Goal: Information Seeking & Learning: Learn about a topic

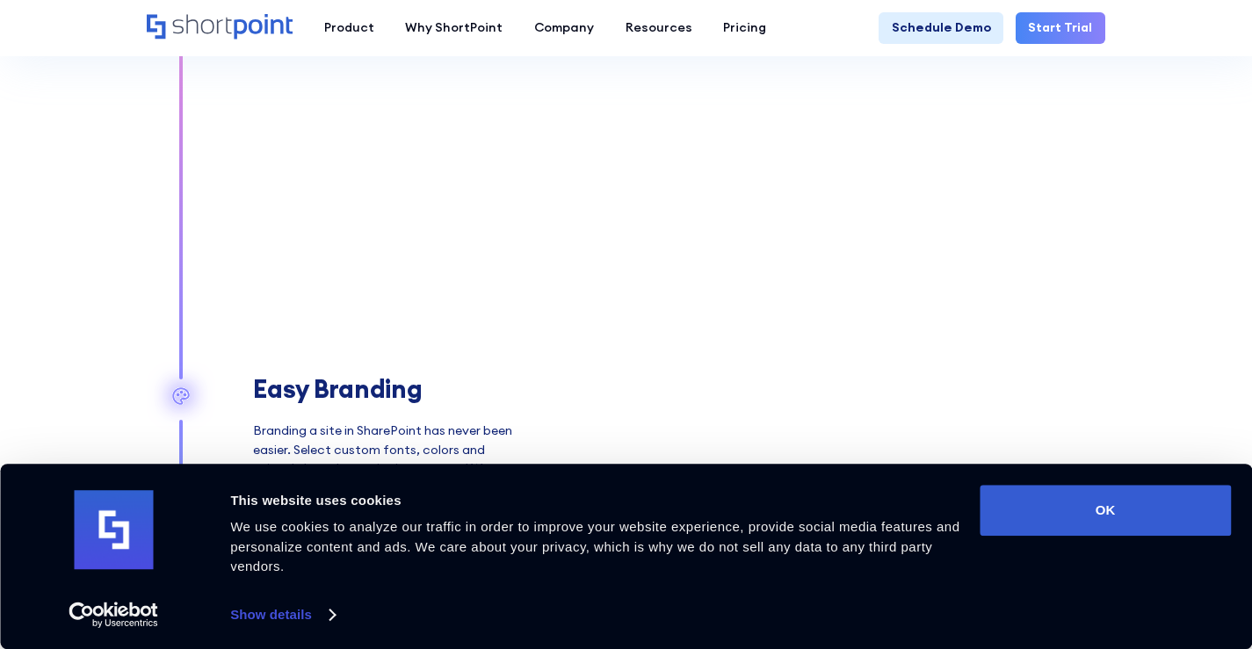
scroll to position [1845, 0]
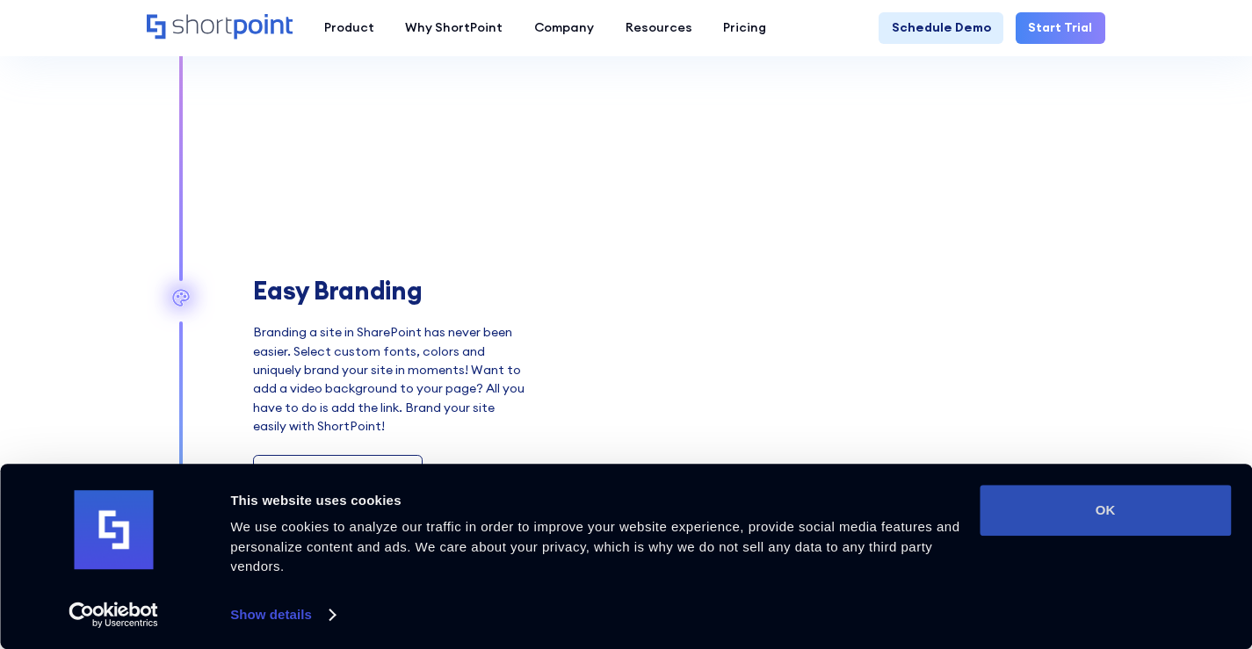
click at [1129, 530] on button "OK" at bounding box center [1105, 510] width 251 height 51
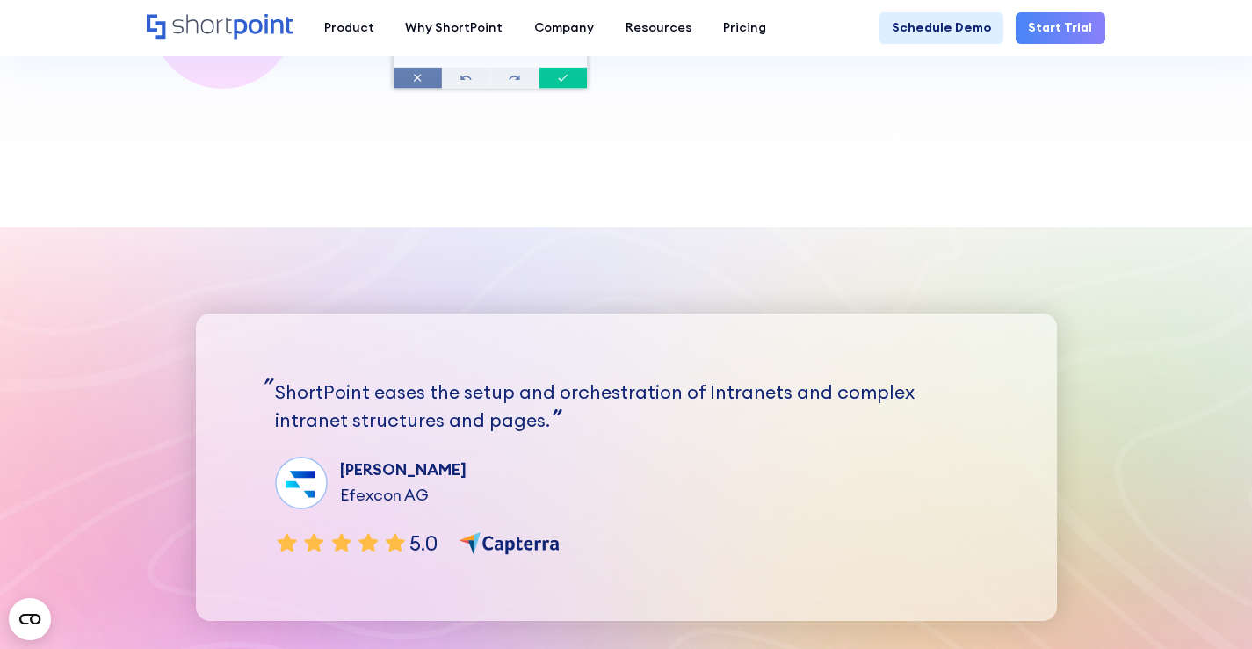
scroll to position [3866, 0]
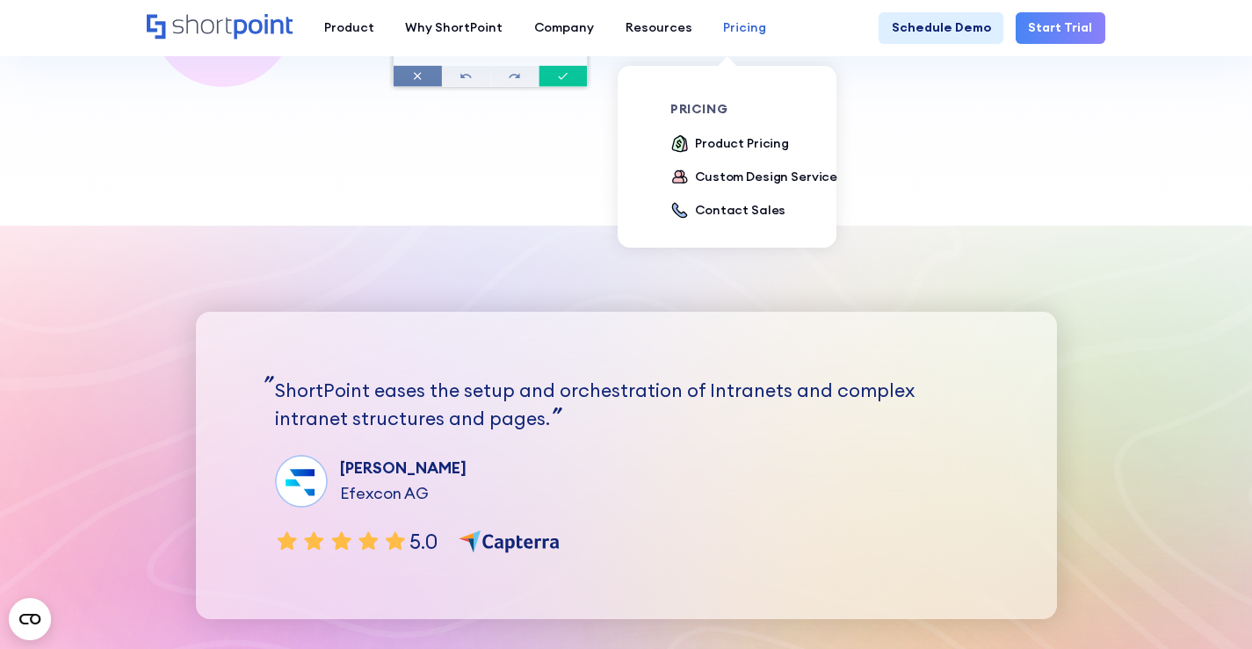
click at [723, 31] on div "Pricing" at bounding box center [744, 27] width 43 height 18
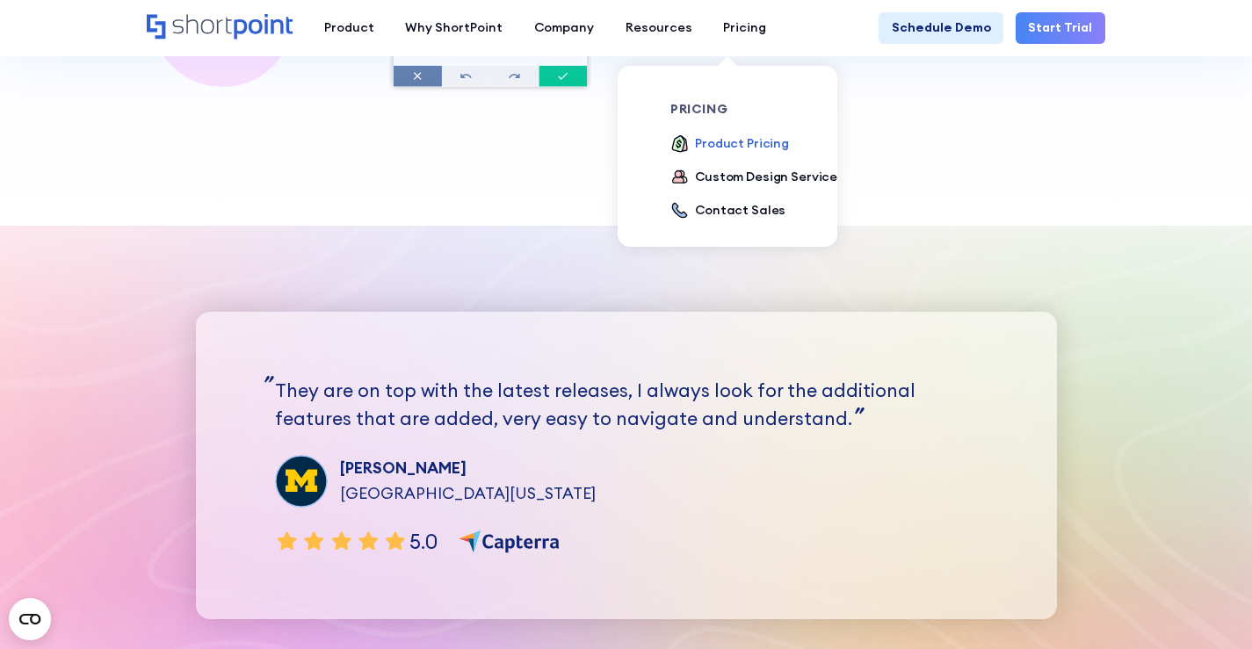
click at [715, 151] on div "Product Pricing" at bounding box center [742, 143] width 94 height 18
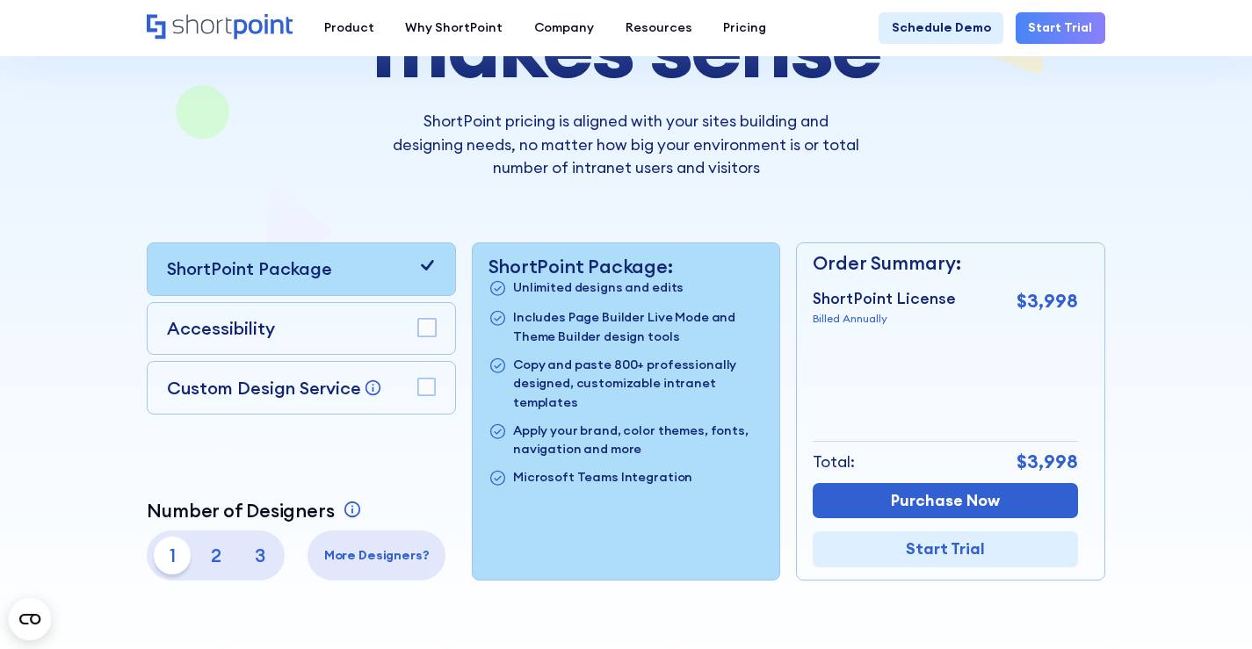
scroll to position [264, 0]
